Goal: Task Accomplishment & Management: Manage account settings

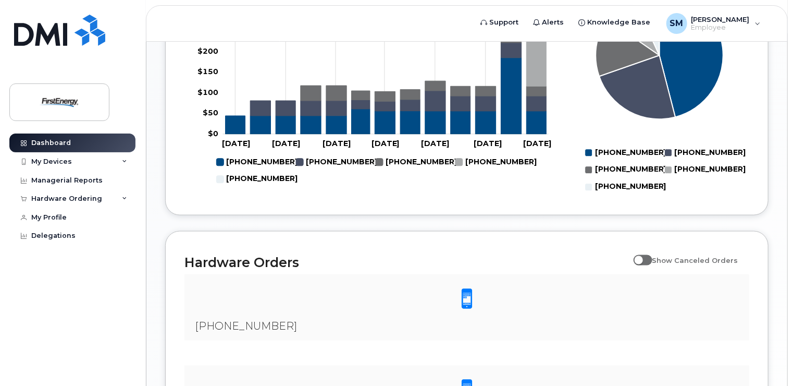
scroll to position [886, 0]
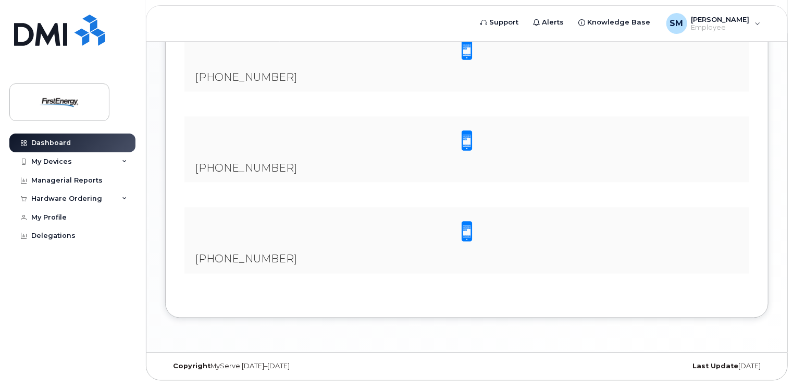
click at [304, 92] on div "[PHONE_NUMBER]" at bounding box center [466, 59] width 565 height 66
click at [247, 83] on span "[PHONE_NUMBER]" at bounding box center [246, 77] width 102 height 13
click at [465, 61] on span at bounding box center [466, 50] width 21 height 22
drag, startPoint x: 345, startPoint y: 135, endPoint x: 329, endPoint y: 131, distance: 16.7
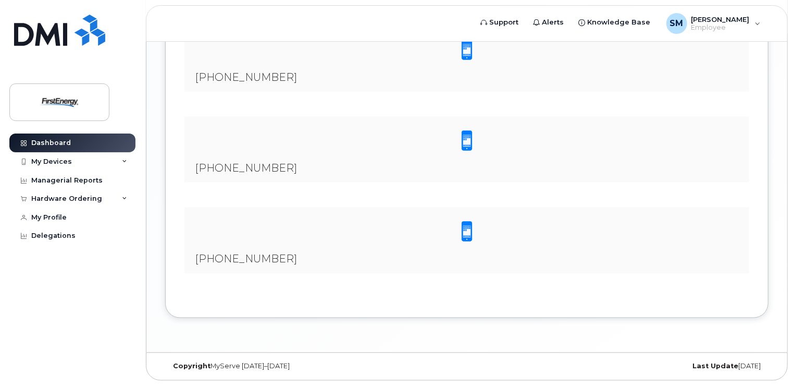
click at [343, 92] on div "[PHONE_NUMBER]" at bounding box center [466, 59] width 565 height 66
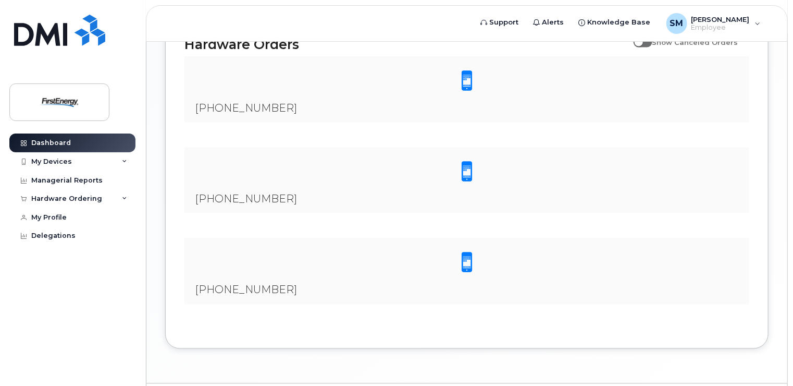
scroll to position [781, 0]
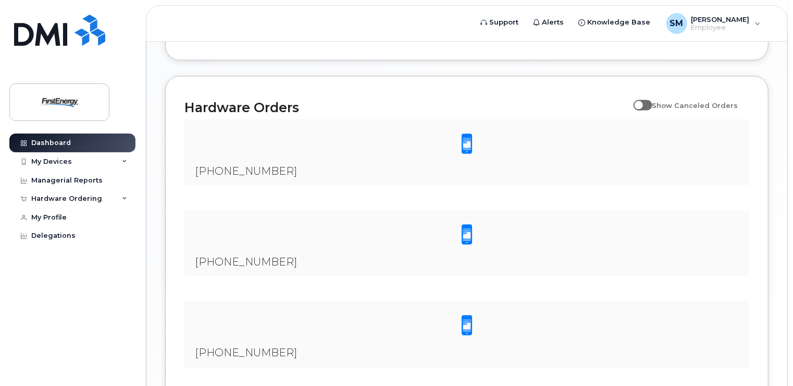
click at [648, 110] on span at bounding box center [643, 105] width 19 height 10
click at [642, 104] on input "Show Canceled Orders" at bounding box center [638, 99] width 8 height 8
click at [652, 110] on span at bounding box center [643, 105] width 19 height 10
click at [642, 104] on input "Show Canceled Orders" at bounding box center [638, 99] width 8 height 8
checkbox input "false"
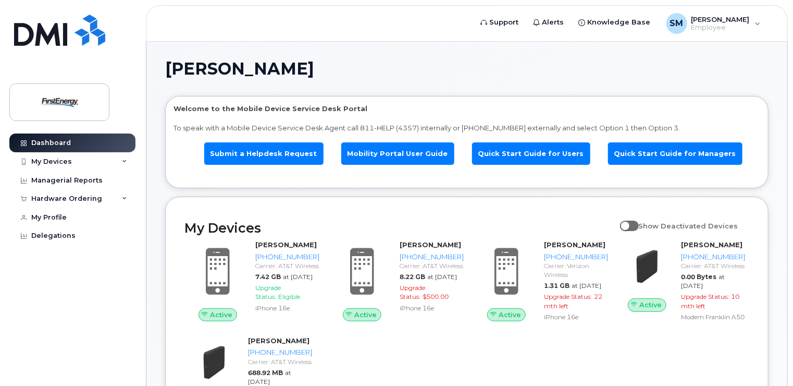
scroll to position [0, 0]
click at [51, 165] on div "My Devices" at bounding box center [72, 161] width 126 height 19
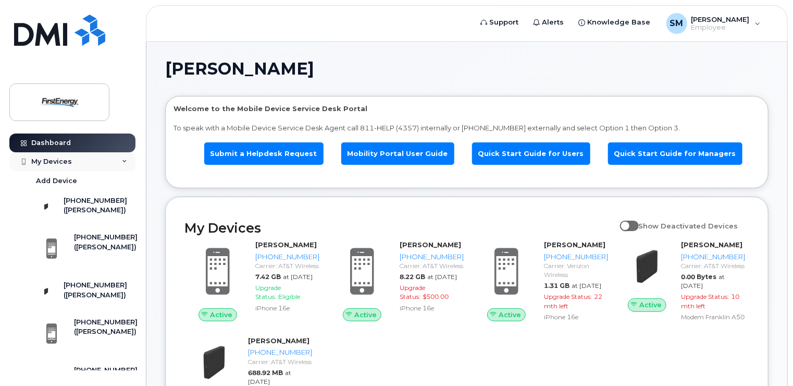
click at [60, 160] on div "My Devices" at bounding box center [51, 161] width 41 height 8
